Goal: Task Accomplishment & Management: Use online tool/utility

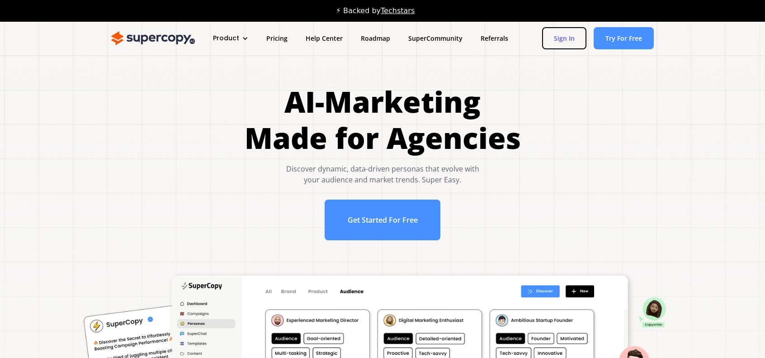
click at [569, 42] on link "Sign In" at bounding box center [564, 38] width 44 height 22
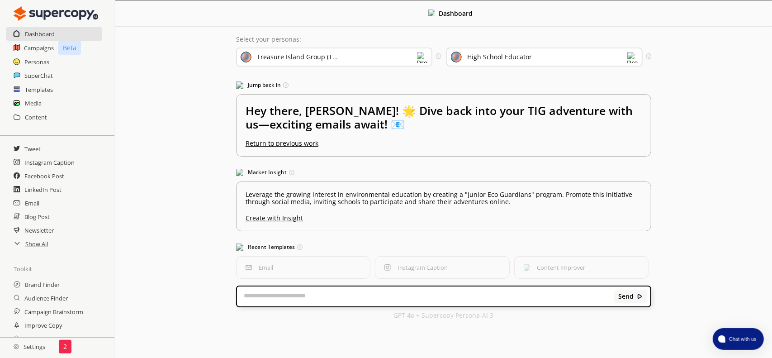
scroll to position [45, 0]
click at [31, 205] on h2 "Email" at bounding box center [32, 202] width 15 height 14
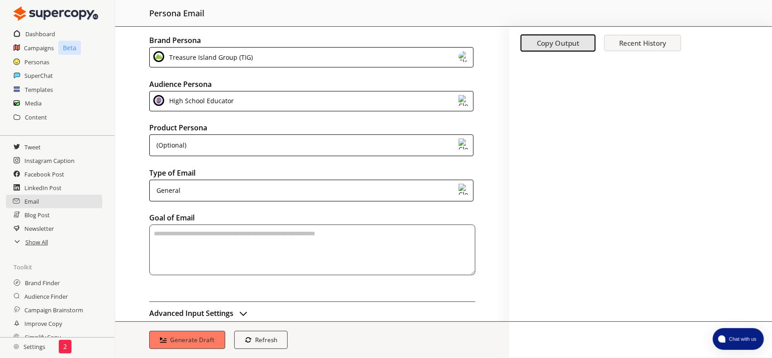
click at [252, 60] on div "Treasure Island Group (TIG)" at bounding box center [311, 57] width 324 height 20
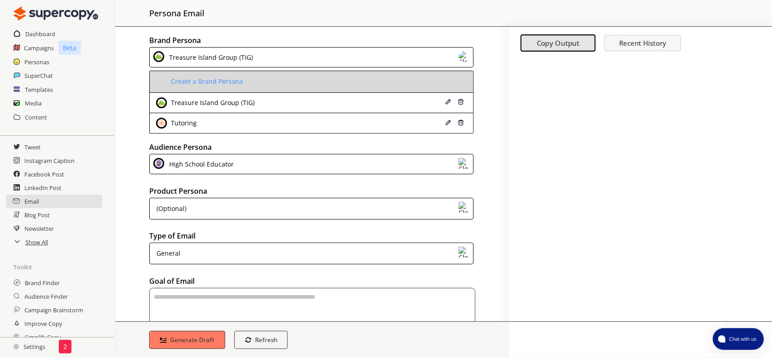
click at [215, 85] on div "Create a Brand Persona" at bounding box center [206, 81] width 74 height 7
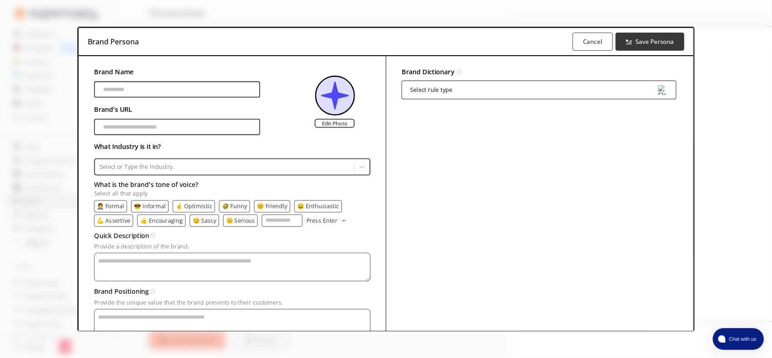
click at [147, 85] on input "Brand Name" at bounding box center [177, 89] width 166 height 16
click at [592, 35] on button "Cancel" at bounding box center [593, 41] width 42 height 19
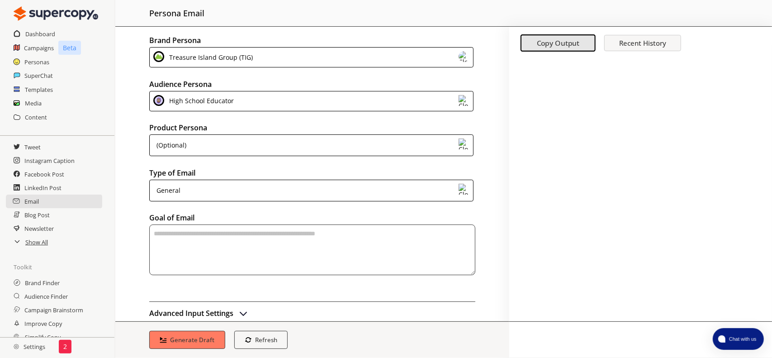
click at [195, 62] on div "Treasure Island Group (TIG)" at bounding box center [209, 57] width 87 height 12
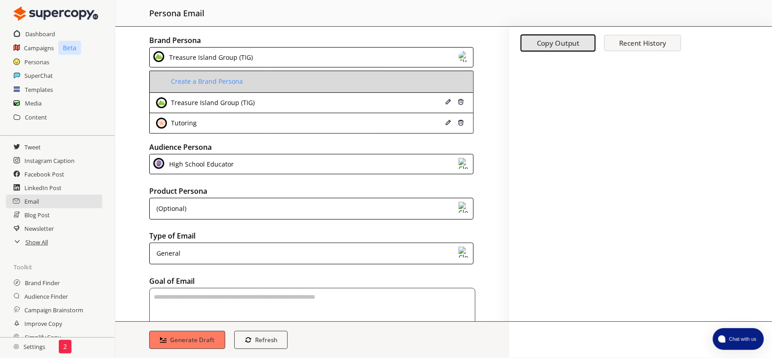
click at [202, 88] on li "Create a Brand Persona" at bounding box center [311, 82] width 323 height 22
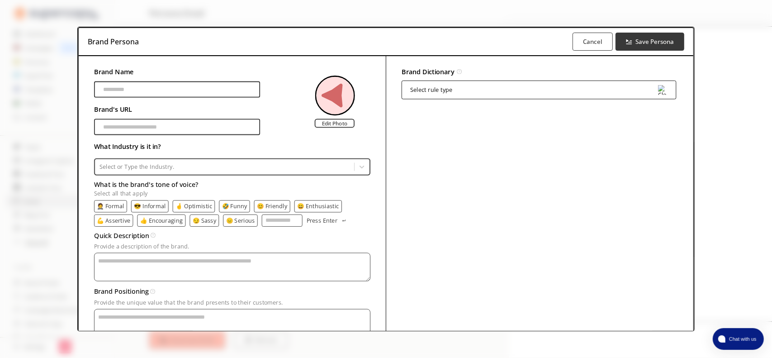
click at [198, 89] on input "Brand Name" at bounding box center [177, 89] width 166 height 16
type input "****"
click at [273, 118] on div "Brand Name **** Brand's URL Edit Photo" at bounding box center [232, 100] width 276 height 69
